Goal: Information Seeking & Learning: Learn about a topic

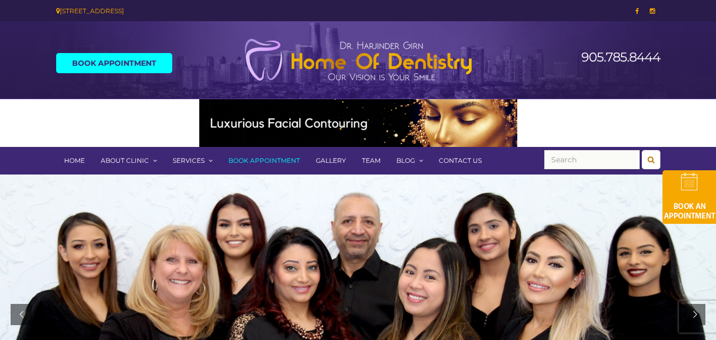
click at [369, 156] on link "Team" at bounding box center [371, 161] width 34 height 28
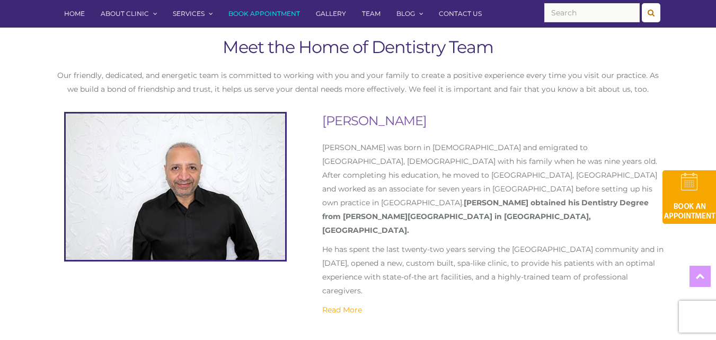
drag, startPoint x: 344, startPoint y: 119, endPoint x: 421, endPoint y: 119, distance: 76.9
click at [421, 119] on h2 "[PERSON_NAME]" at bounding box center [495, 121] width 346 height 18
copy h2 "Harjinder Girn"
click at [344, 305] on link "Read More" at bounding box center [342, 310] width 40 height 10
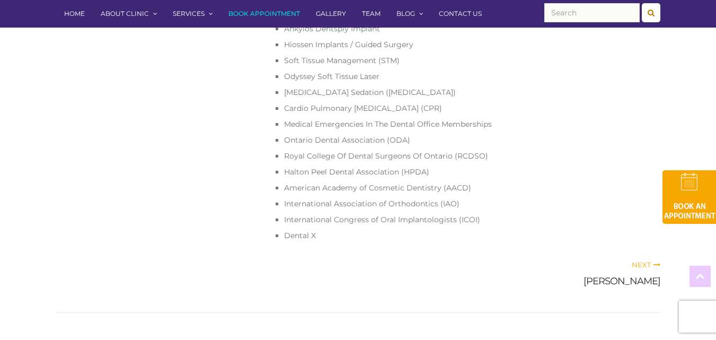
scroll to position [795, 0]
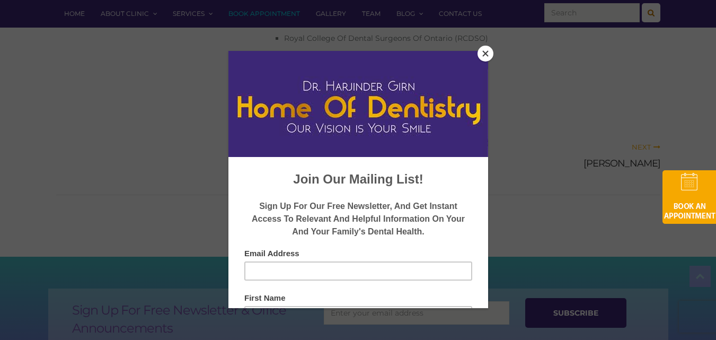
click at [483, 48] on button "Close" at bounding box center [486, 54] width 16 height 16
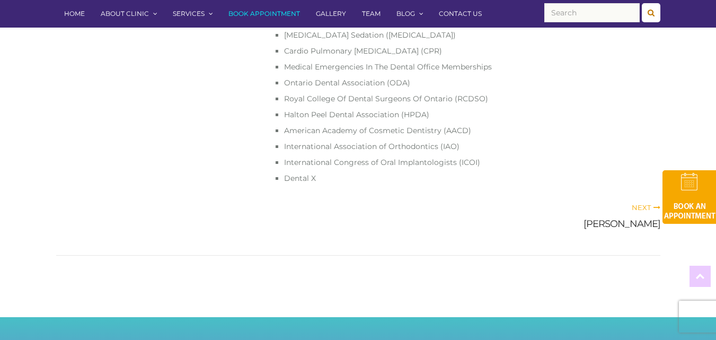
scroll to position [830, 0]
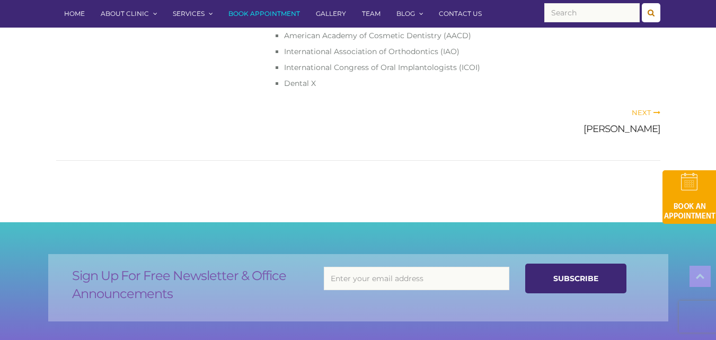
click at [611, 107] on div "Next Harpreet Sandhu" at bounding box center [513, 126] width 310 height 38
click at [605, 123] on link "[PERSON_NAME]" at bounding box center [622, 129] width 77 height 12
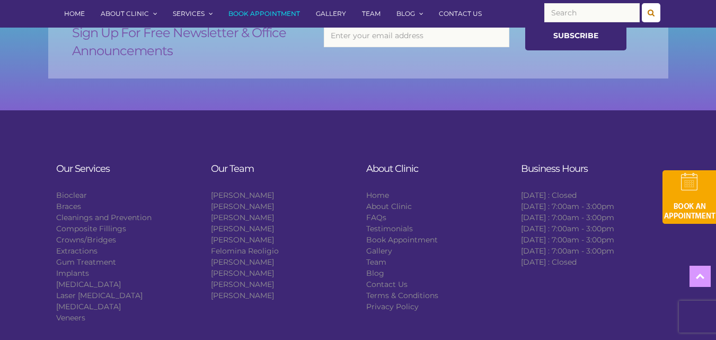
scroll to position [689, 0]
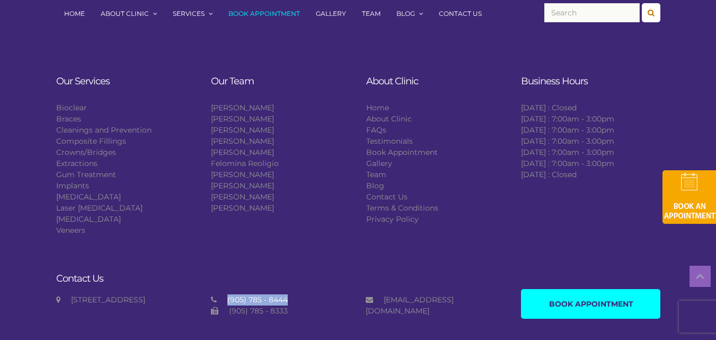
drag, startPoint x: 295, startPoint y: 298, endPoint x: 213, endPoint y: 292, distance: 82.4
click at [213, 292] on div "Contact Us 3285 Derry Rd W, Suite C2, Mississauga, ON L5N 7L7 (905) 785 - 8444 …" at bounding box center [281, 302] width 466 height 59
copy div "(905) 785 - 8444"
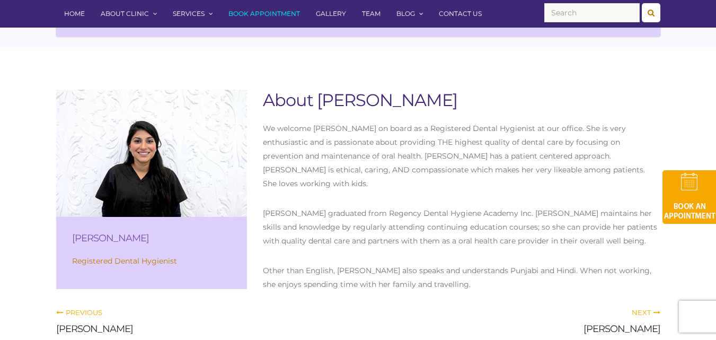
scroll to position [0, 0]
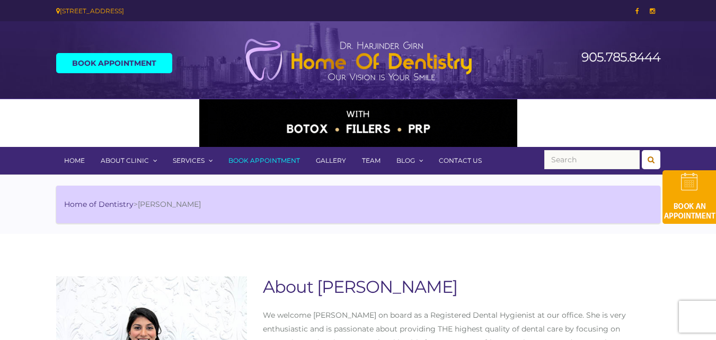
click at [369, 164] on link "Team" at bounding box center [371, 161] width 34 height 28
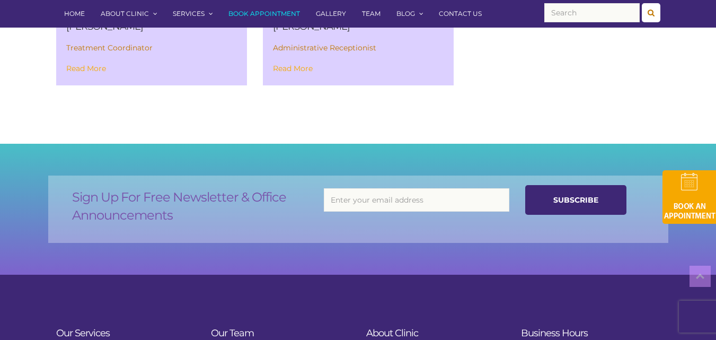
scroll to position [1538, 0]
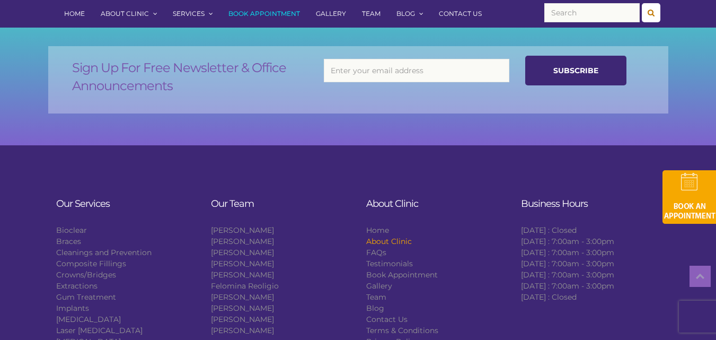
click at [381, 237] on link "About Clinic" at bounding box center [389, 242] width 46 height 10
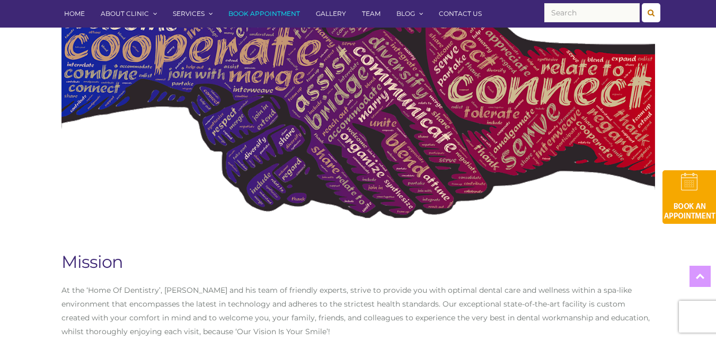
scroll to position [424, 0]
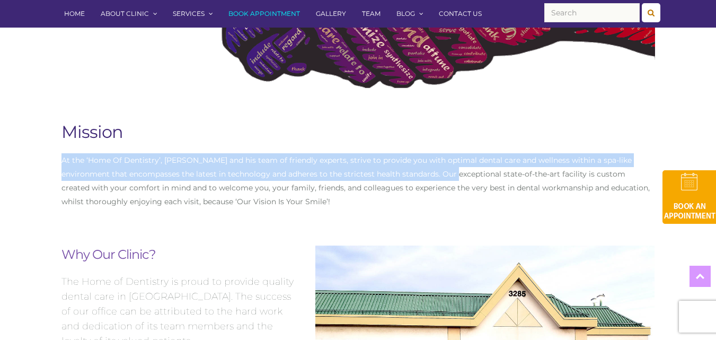
drag, startPoint x: 60, startPoint y: 160, endPoint x: 440, endPoint y: 176, distance: 380.0
click at [440, 176] on div "Mission At the ‘Home Of Dentistry’, [PERSON_NAME] and his team of friendly expe…" at bounding box center [359, 172] width 610 height 103
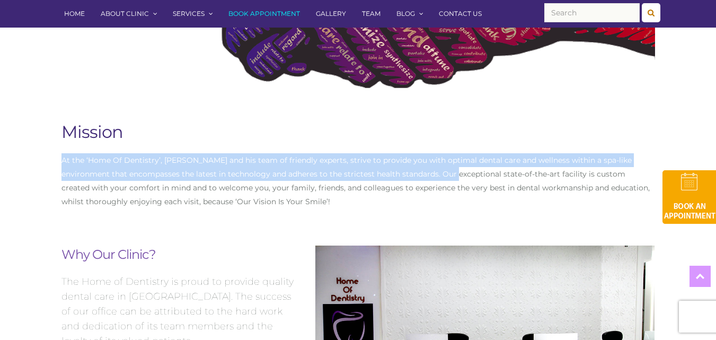
copy p "At the ‘Home Of Dentistry’, [PERSON_NAME] and his team of friendly experts, str…"
